Goal: Task Accomplishment & Management: Complete application form

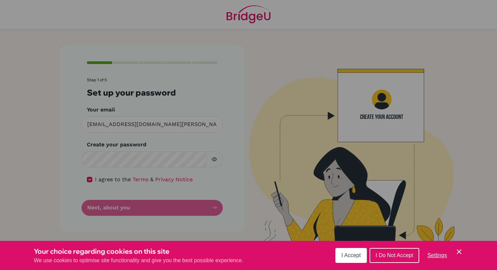
click at [346, 254] on span "I Accept" at bounding box center [351, 255] width 19 height 6
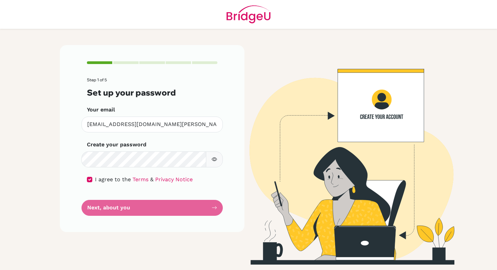
click at [135, 203] on form "Step 1 of 5 Set up your password Your email [EMAIL_ADDRESS][DOMAIN_NAME][PERSON…" at bounding box center [152, 146] width 131 height 138
click at [91, 179] on input "checkbox" at bounding box center [89, 179] width 5 height 5
checkbox input "true"
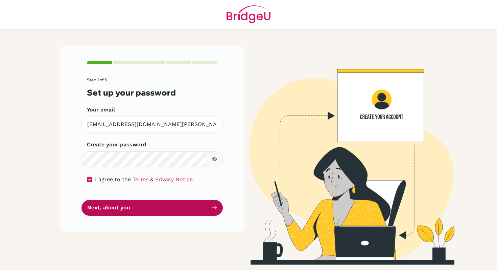
click at [101, 212] on button "Next, about you" at bounding box center [152, 208] width 141 height 16
